Goal: Transaction & Acquisition: Purchase product/service

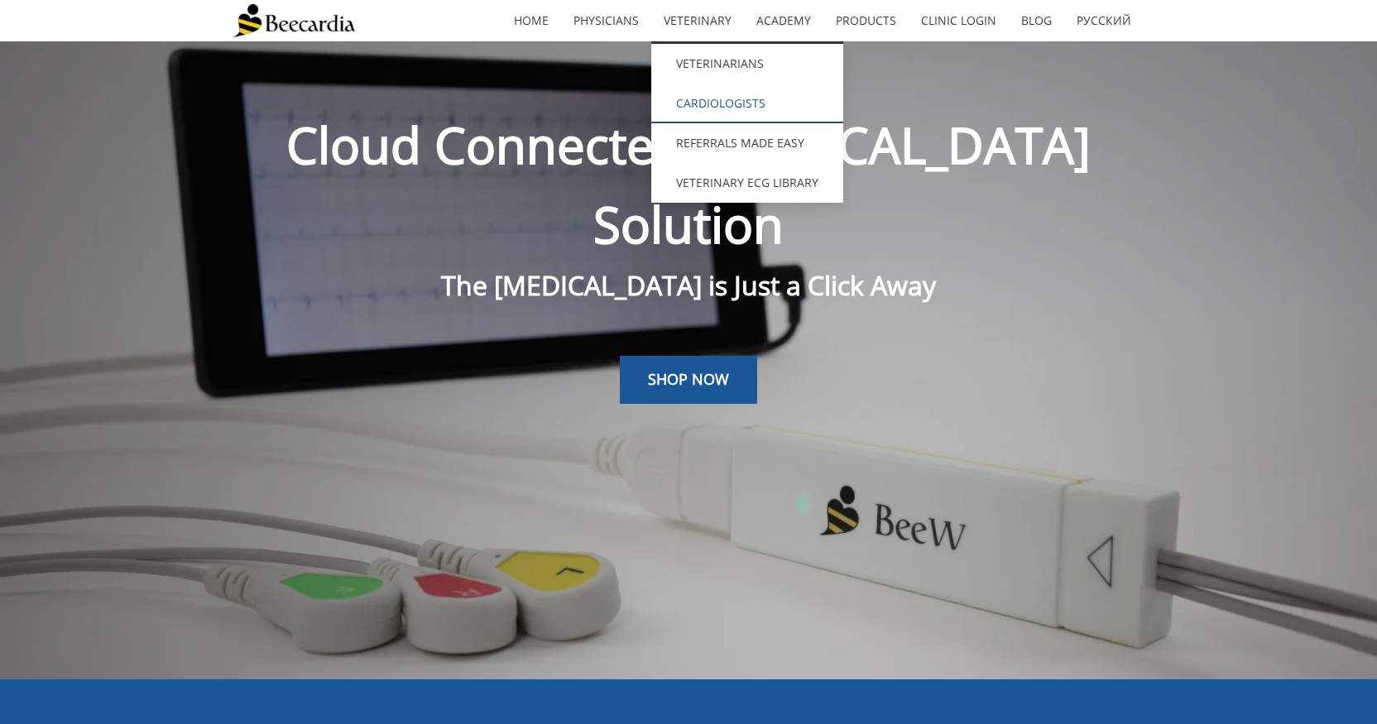
click at [719, 90] on link "Cardiologists" at bounding box center [747, 104] width 192 height 40
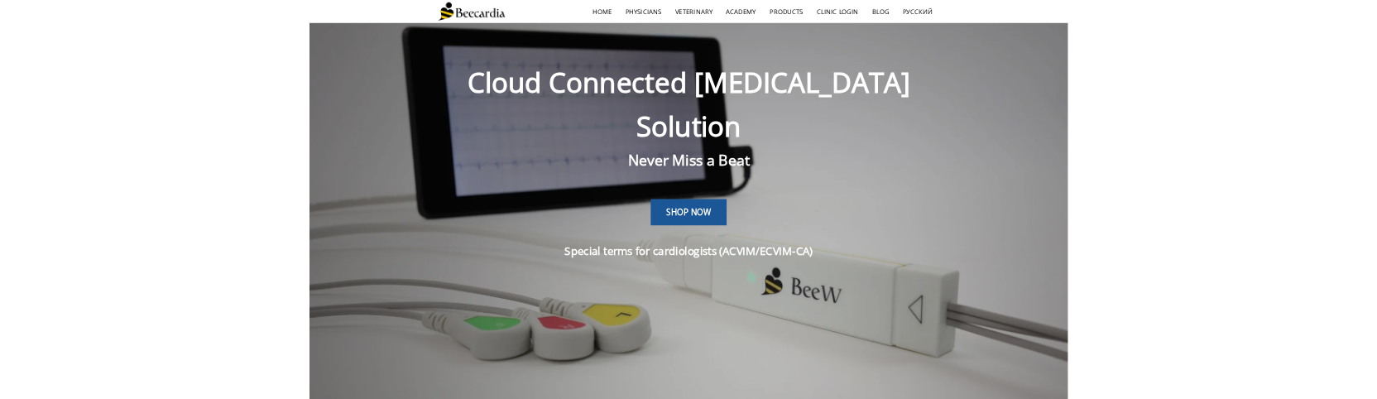
scroll to position [41, 0]
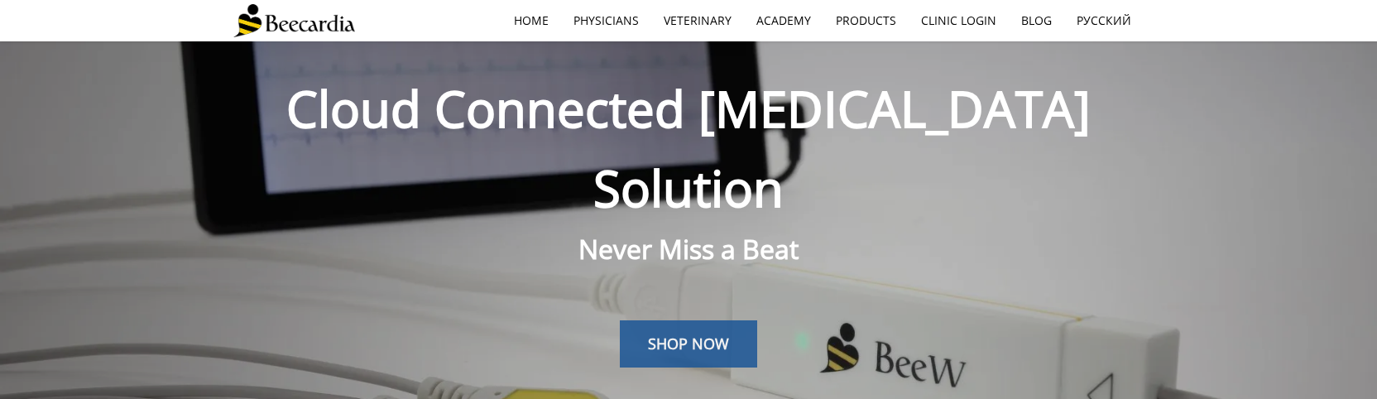
click at [682, 333] on span "SHOP NOW" at bounding box center [688, 343] width 81 height 20
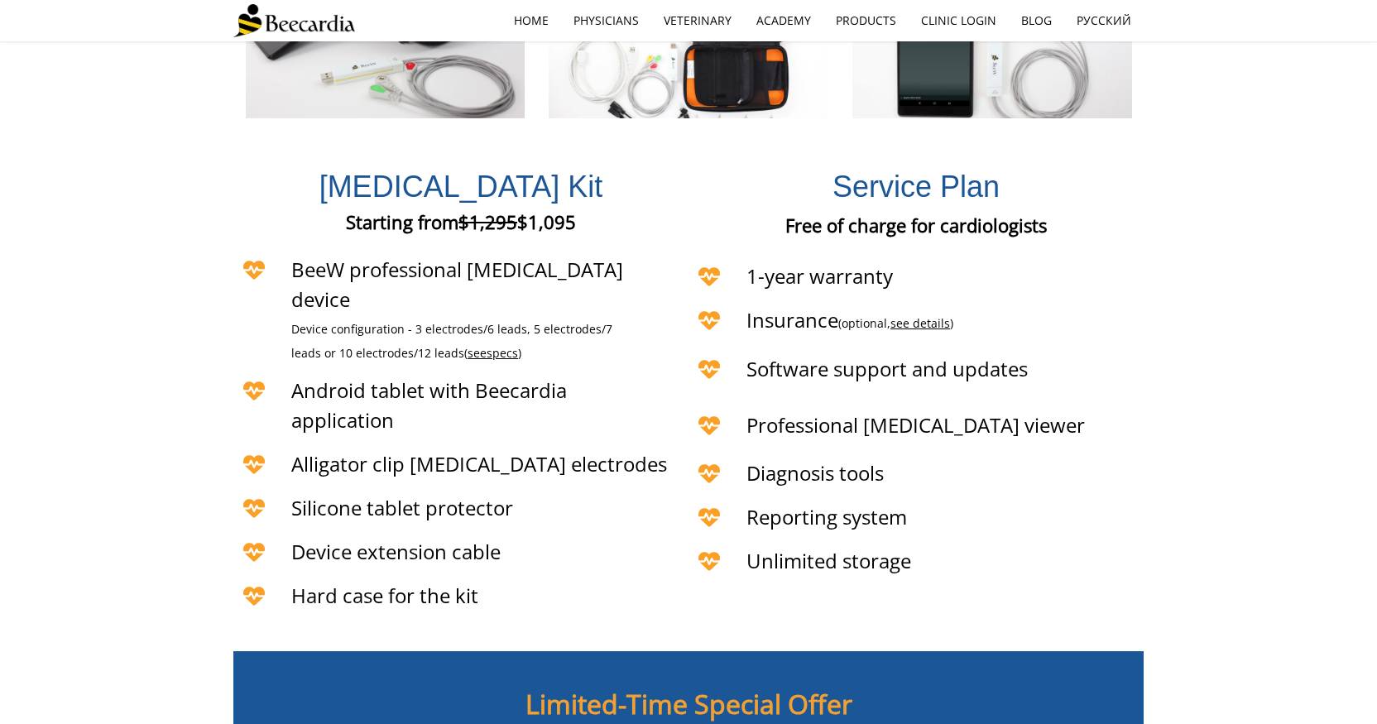
scroll to position [3843, 0]
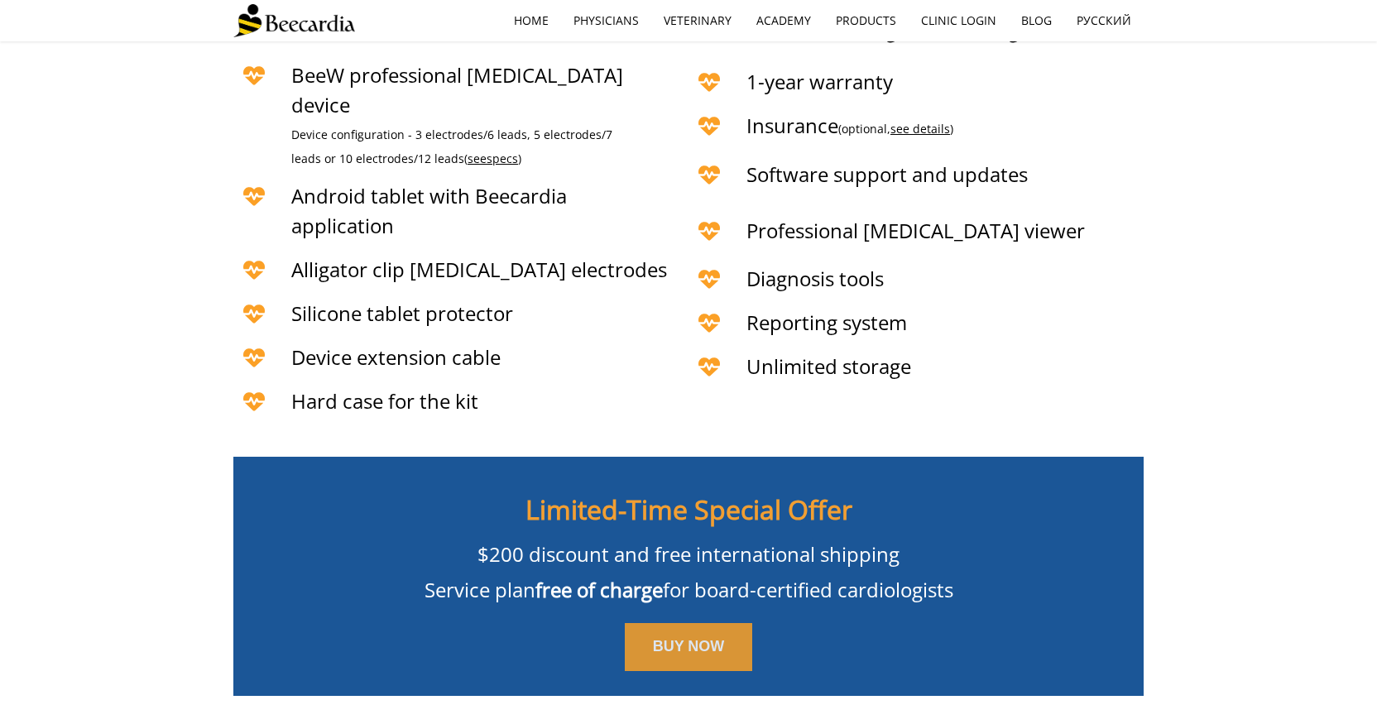
click at [671, 638] on span "BUY NOW" at bounding box center [689, 646] width 72 height 17
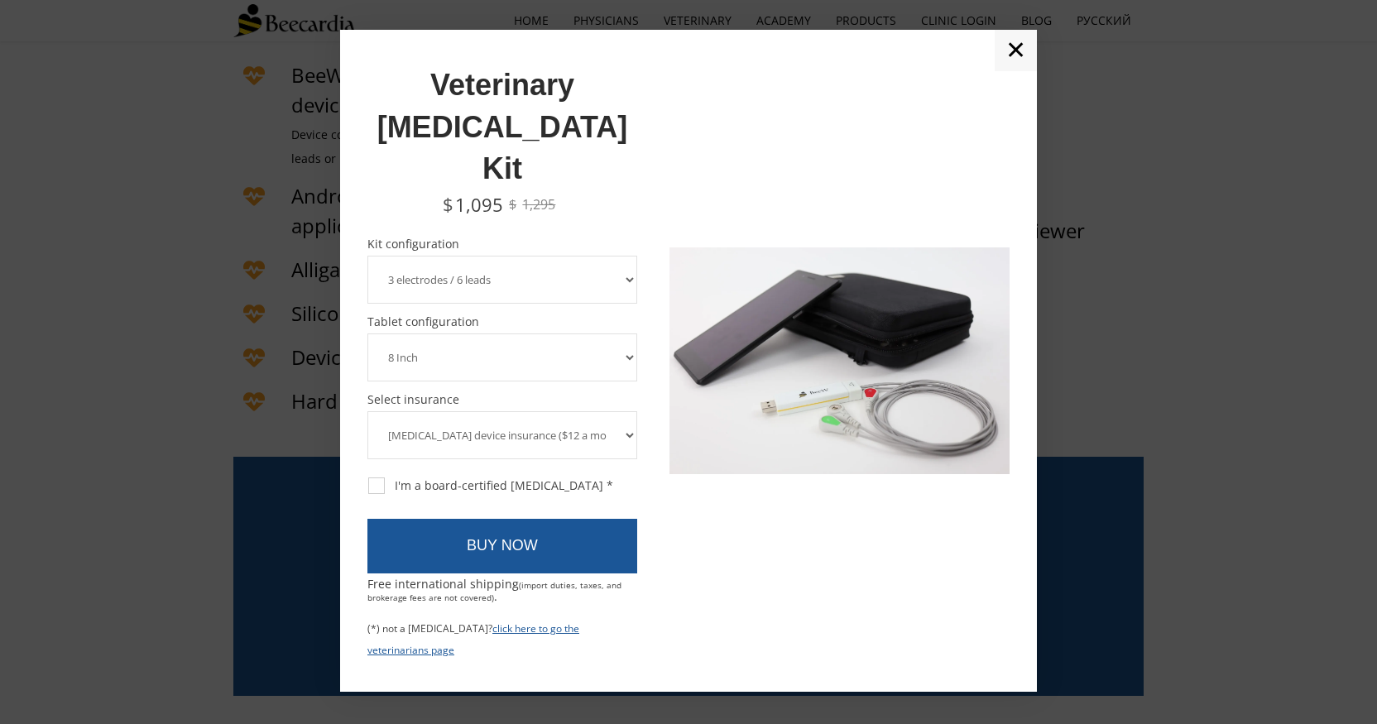
click at [370, 472] on div "Required field! I'm a board-certified cardiologist *" at bounding box center [502, 485] width 270 height 26
click at [380, 478] on div "I'm a board-certified cardiologist *" at bounding box center [490, 485] width 245 height 15
click at [367, 477] on input "I'm a board-certified cardiologist *" at bounding box center [367, 477] width 1 height 1
checkbox input "true"
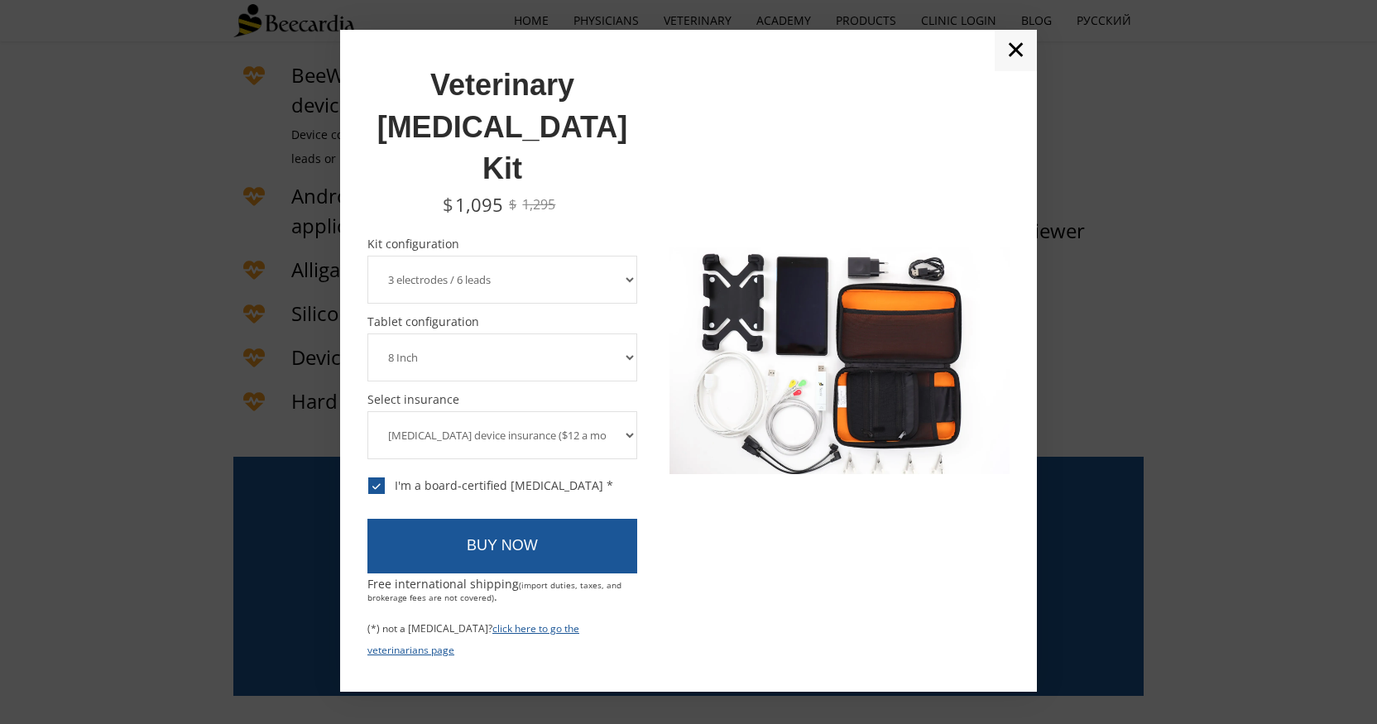
click at [409, 519] on link "BUY NOW" at bounding box center [502, 546] width 270 height 55
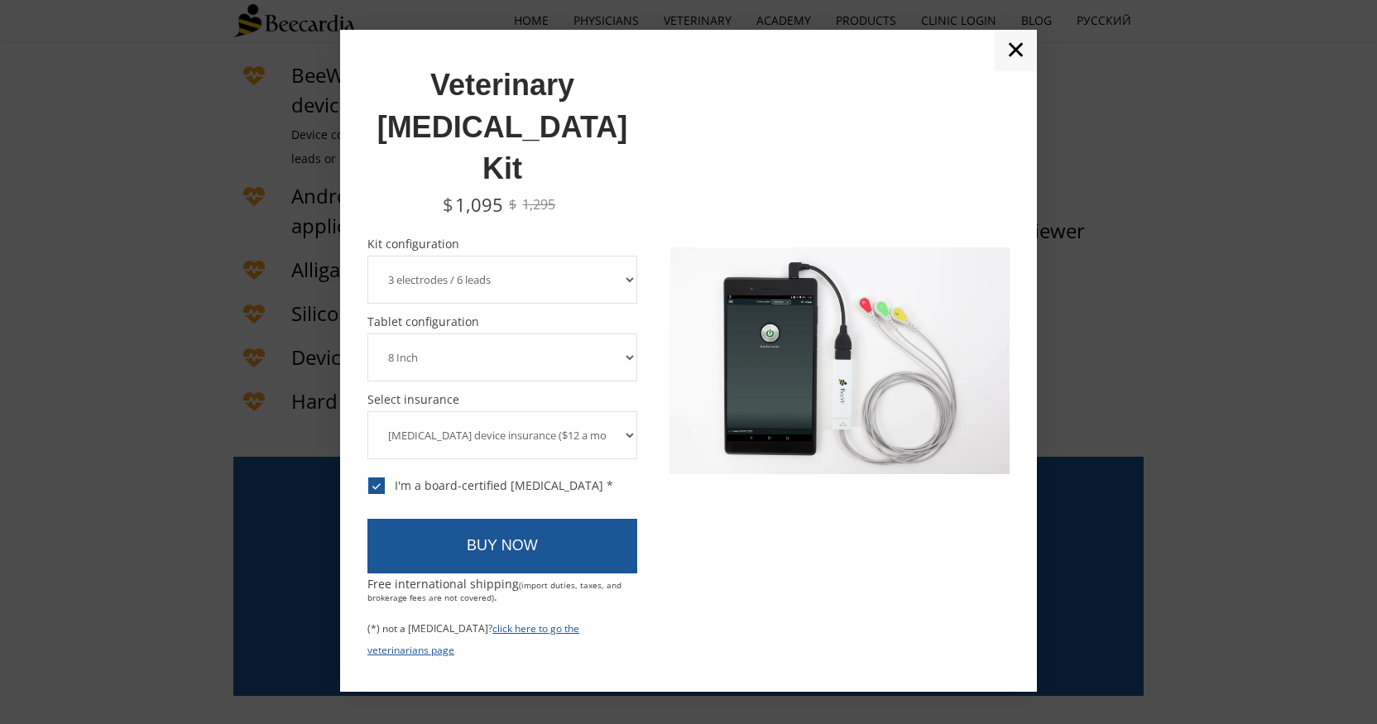
click at [415, 411] on select "ECG device insurance ($12 a month, charged annually) No insurance" at bounding box center [502, 435] width 270 height 48
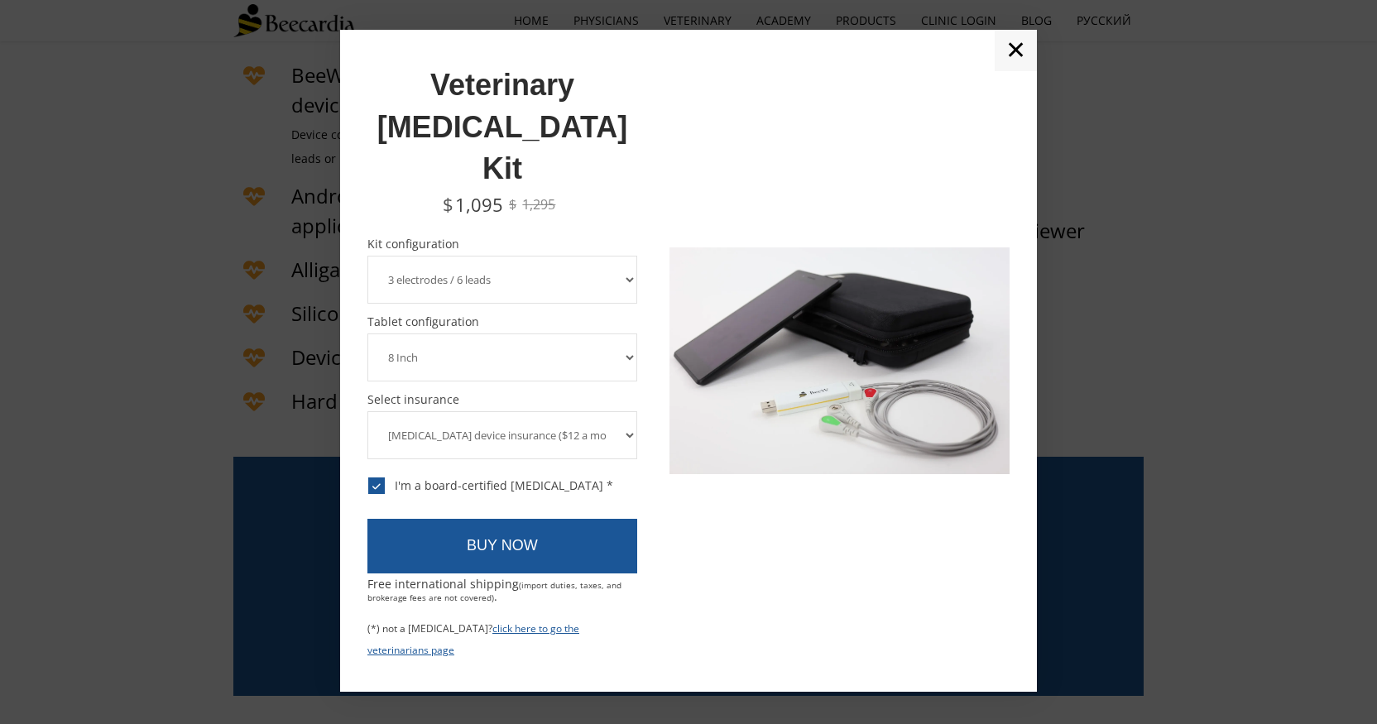
select select "No insurance"
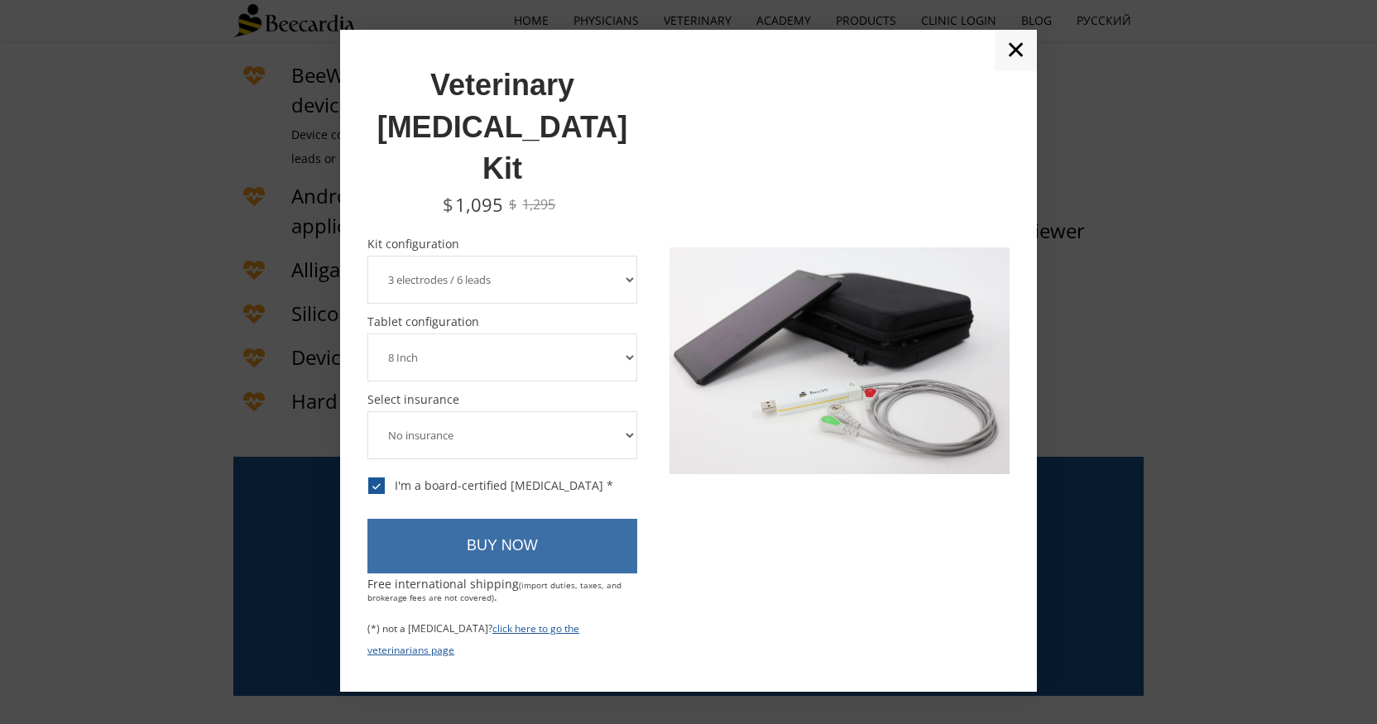
click at [463, 519] on link "BUY NOW" at bounding box center [502, 546] width 270 height 55
